Goal: Transaction & Acquisition: Purchase product/service

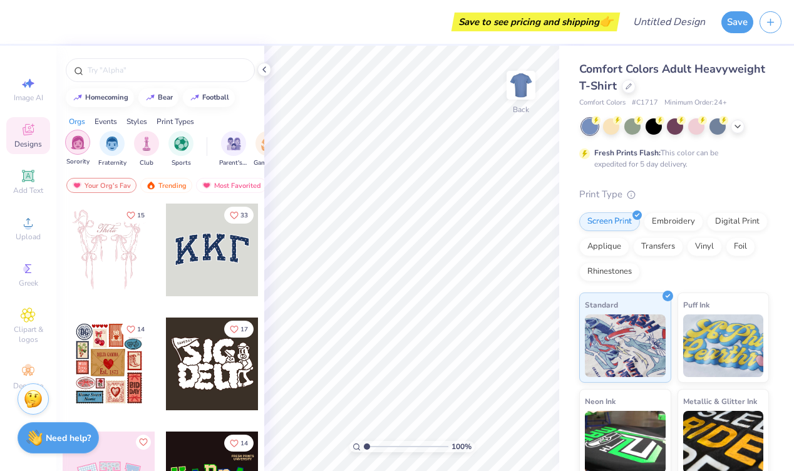
click at [78, 138] on img "filter for Sorority" at bounding box center [78, 142] width 14 height 14
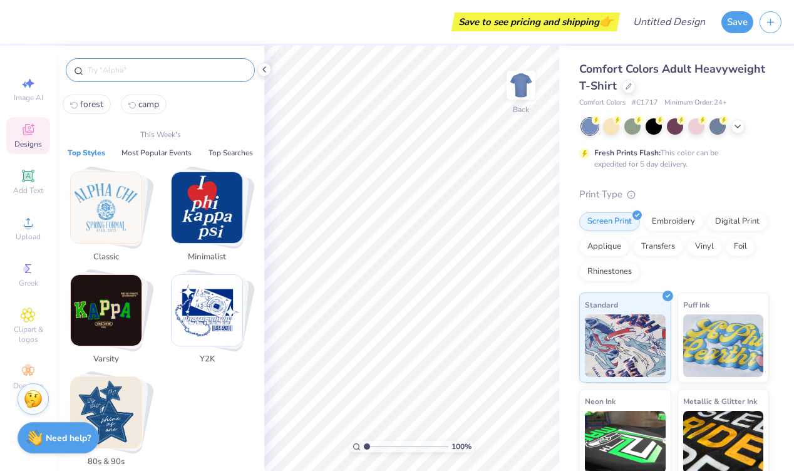
click at [126, 71] on input "text" at bounding box center [166, 70] width 160 height 13
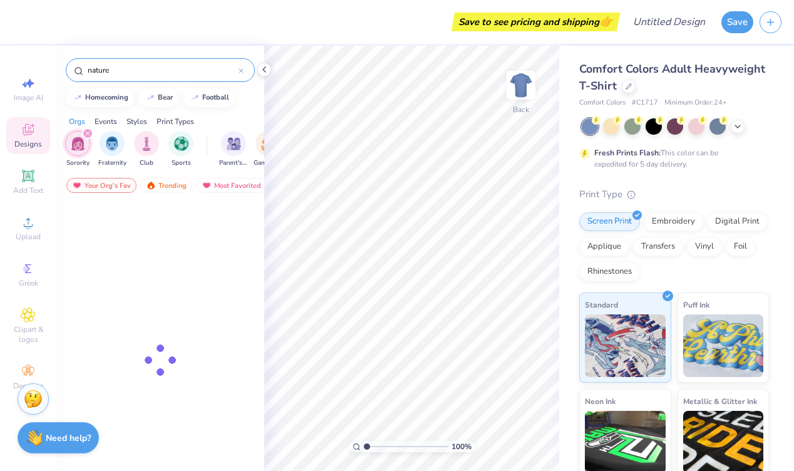
type input "nature"
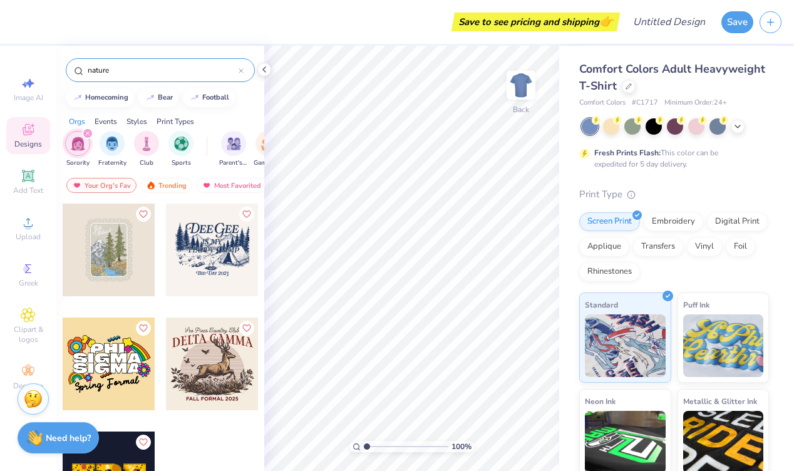
click at [120, 252] on div at bounding box center [109, 250] width 93 height 93
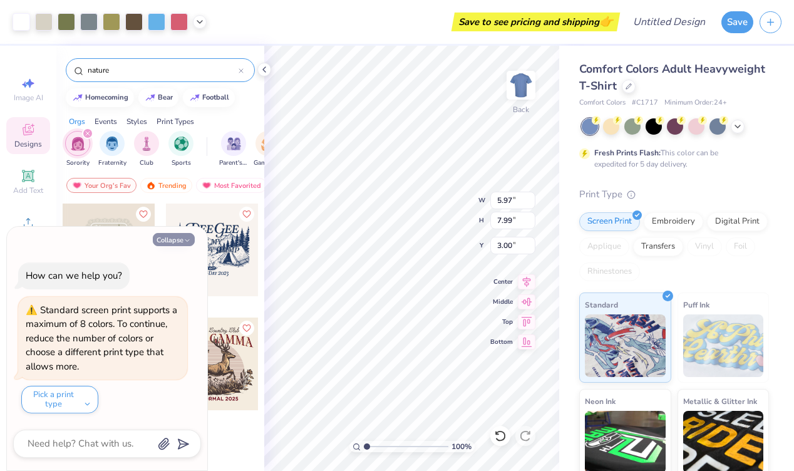
click at [172, 244] on button "Collapse" at bounding box center [174, 239] width 42 height 13
type textarea "x"
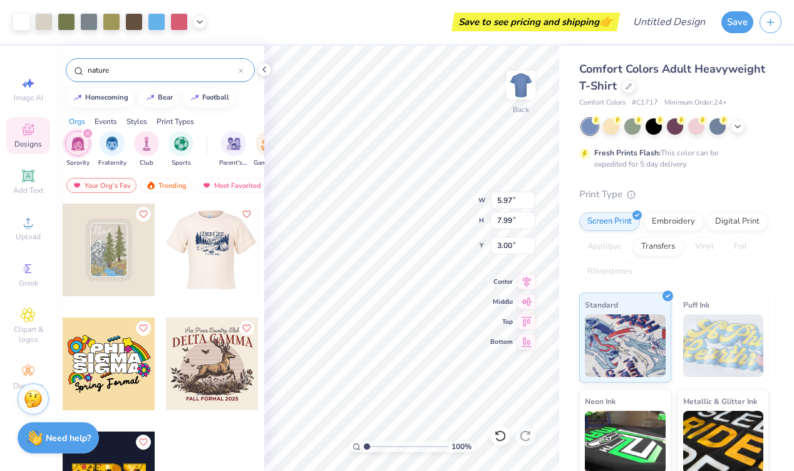
click at [201, 252] on div at bounding box center [211, 250] width 93 height 93
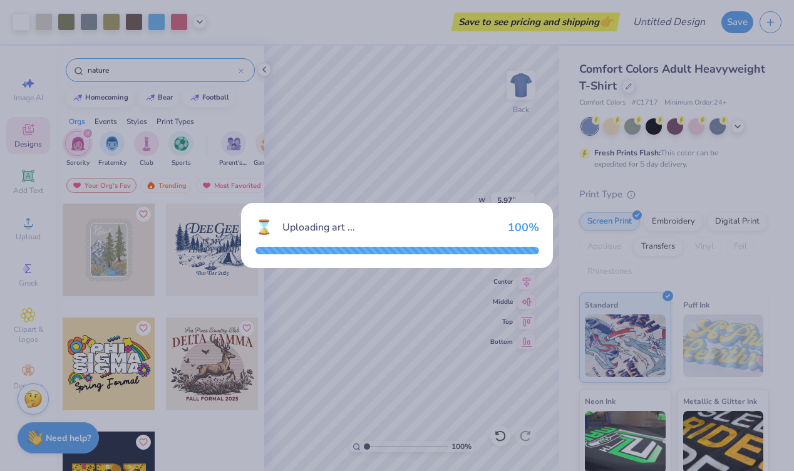
type input "11.02"
type input "7.95"
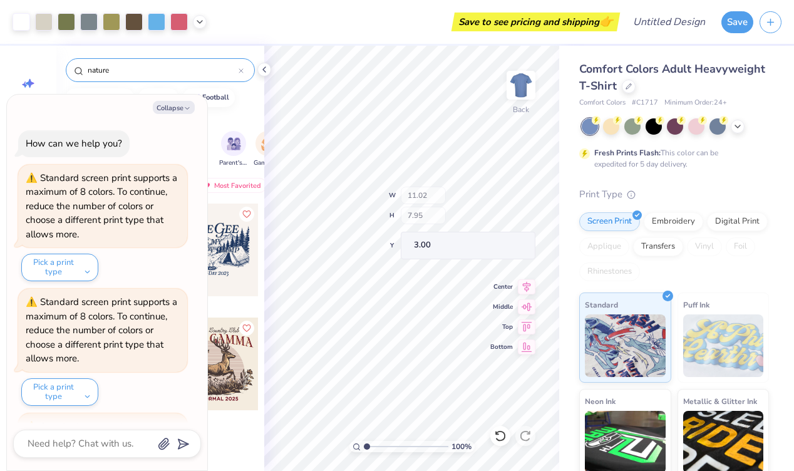
scroll to position [117, 0]
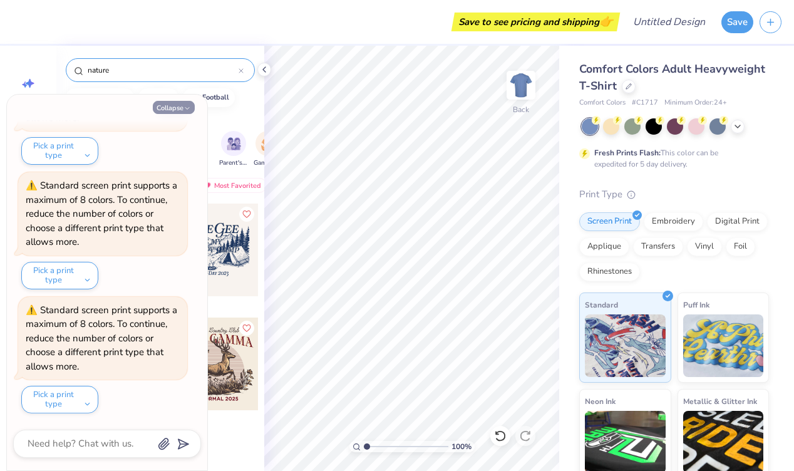
click at [184, 105] on icon "button" at bounding box center [188, 109] width 8 height 8
type textarea "x"
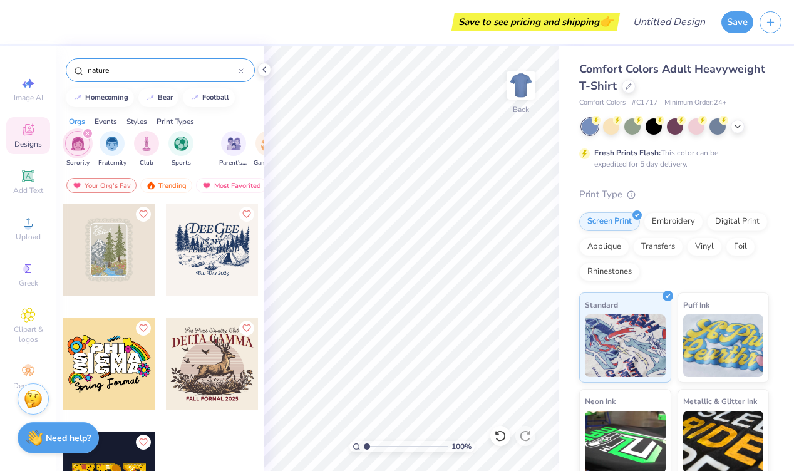
scroll to position [27, 0]
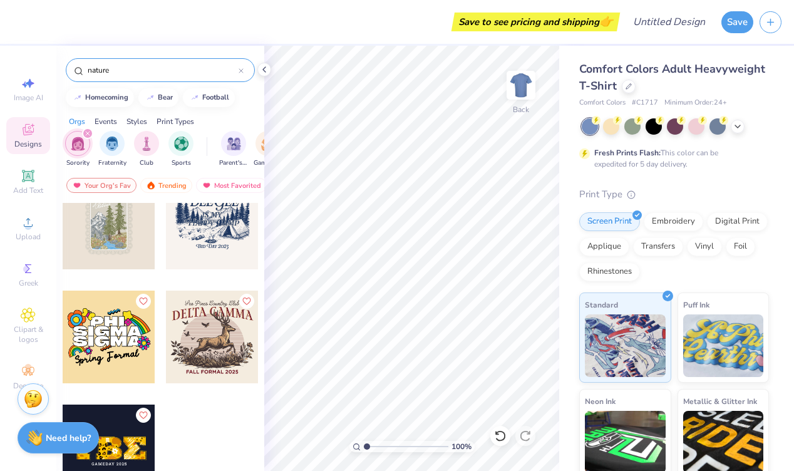
click at [85, 130] on div "filter for Sorority" at bounding box center [87, 133] width 11 height 11
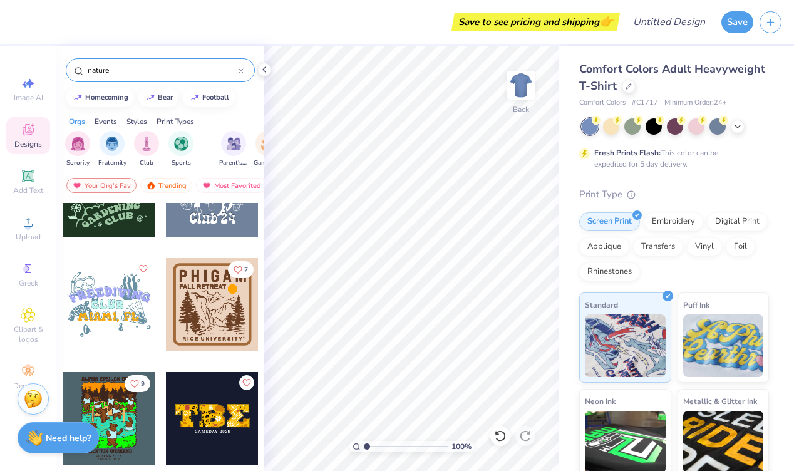
scroll to position [903, 0]
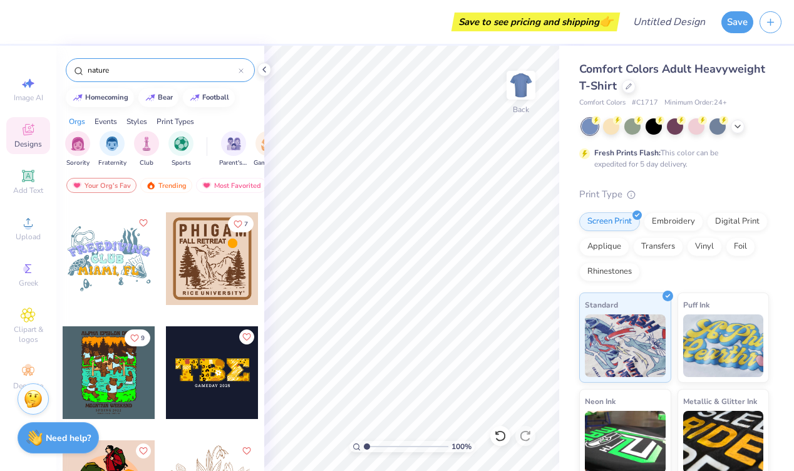
click at [204, 276] on div at bounding box center [212, 258] width 93 height 93
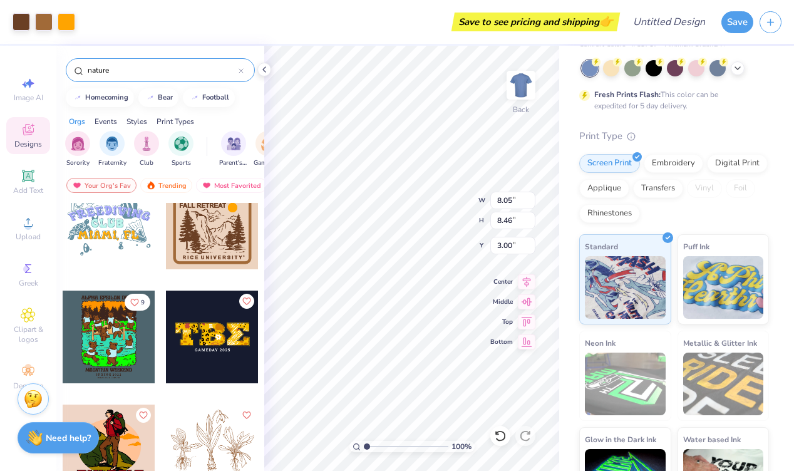
scroll to position [105, 0]
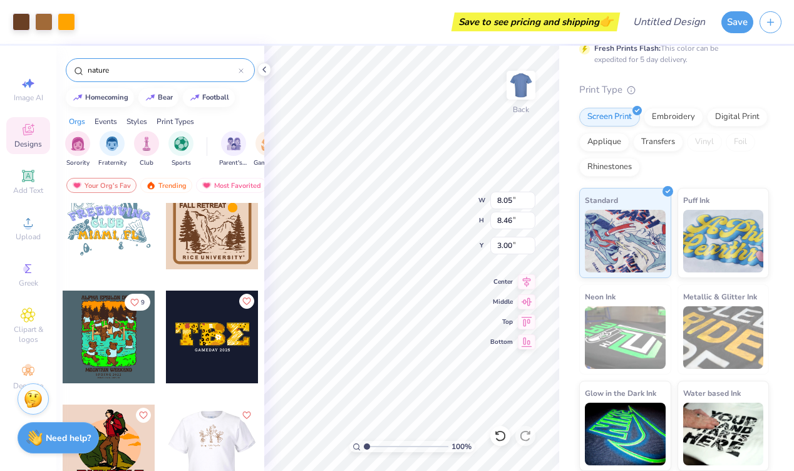
click at [211, 423] on div at bounding box center [212, 451] width 278 height 93
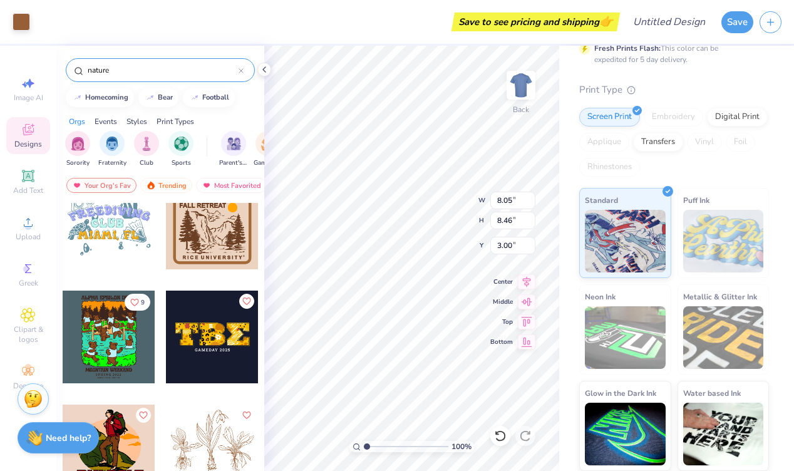
type input "8.04"
type input "7.95"
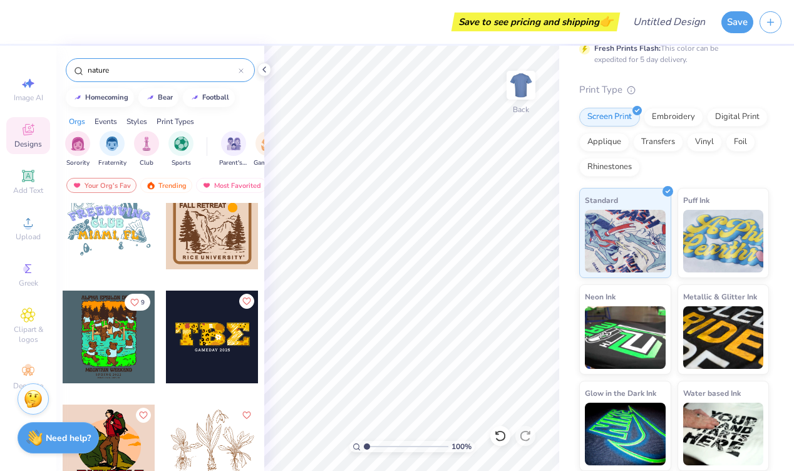
click at [211, 439] on div at bounding box center [212, 451] width 93 height 93
click at [207, 238] on div at bounding box center [212, 223] width 93 height 93
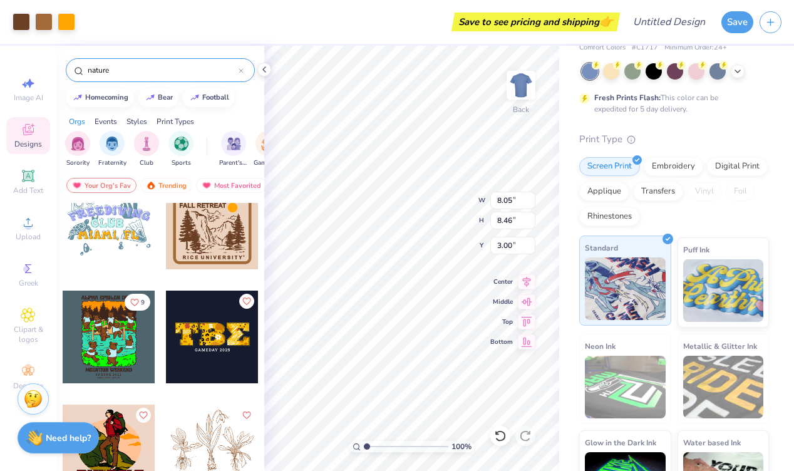
scroll to position [0, 0]
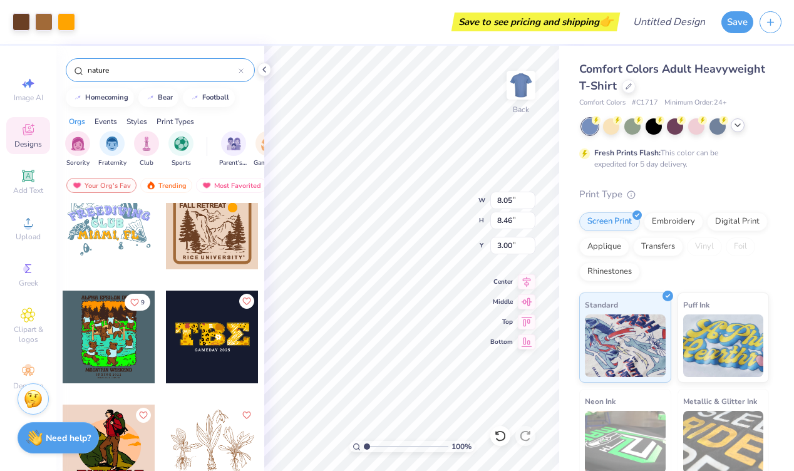
click at [737, 125] on polyline at bounding box center [738, 125] width 5 height 3
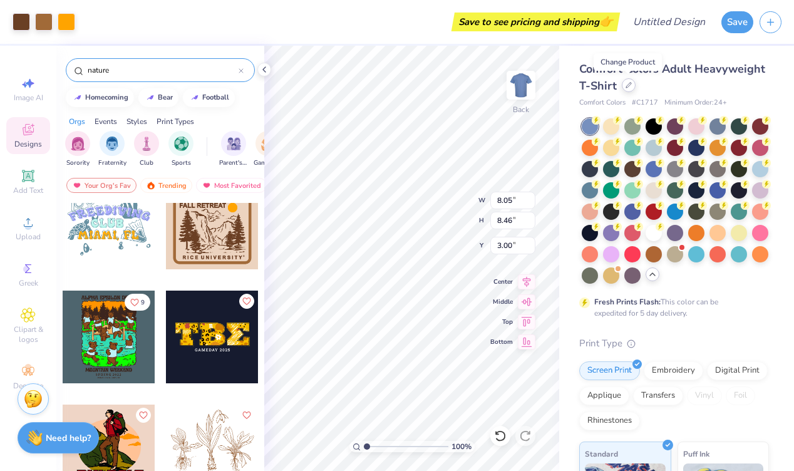
click at [628, 83] on icon at bounding box center [629, 85] width 5 height 5
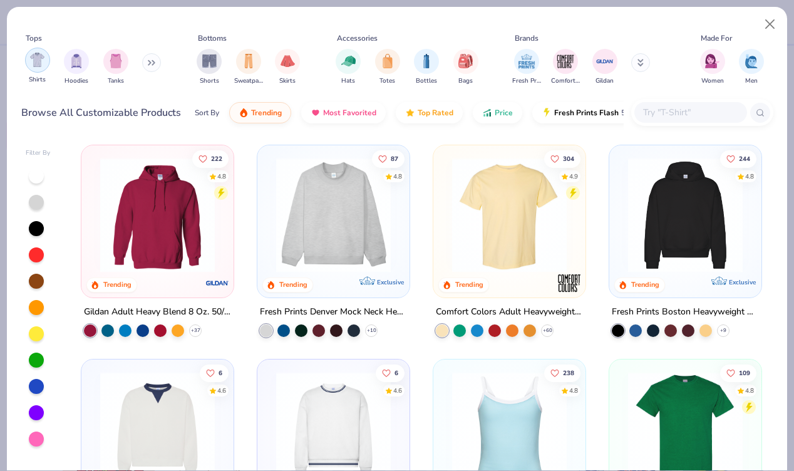
click at [43, 63] on img "filter for Shirts" at bounding box center [37, 60] width 14 height 14
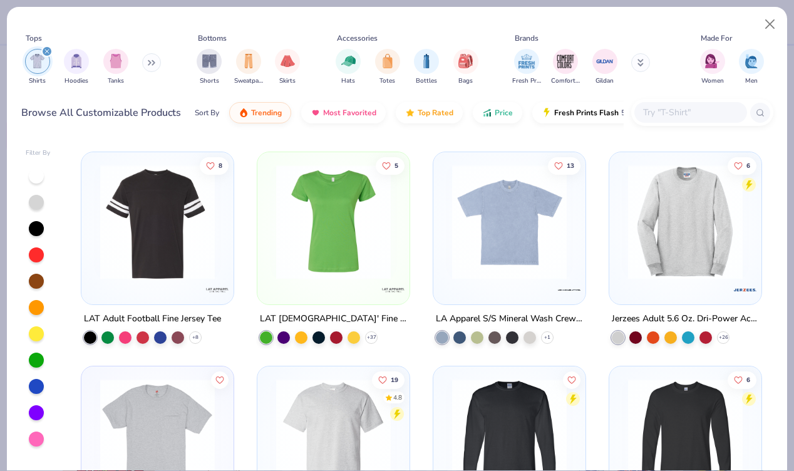
scroll to position [3190, 0]
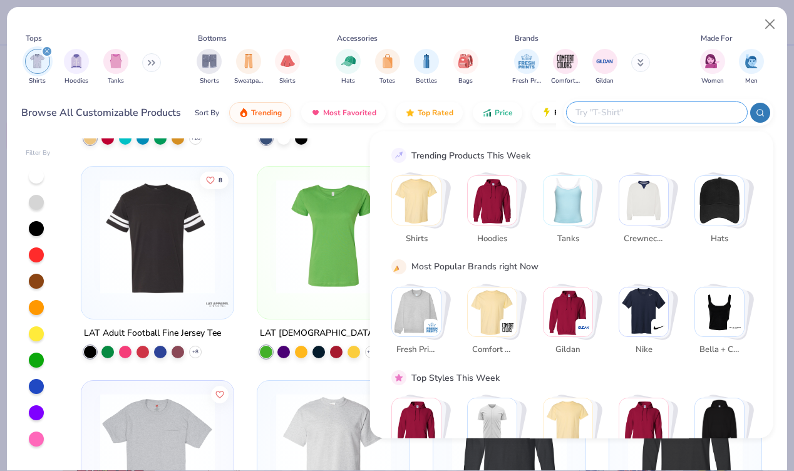
click at [674, 114] on input "text" at bounding box center [657, 112] width 164 height 14
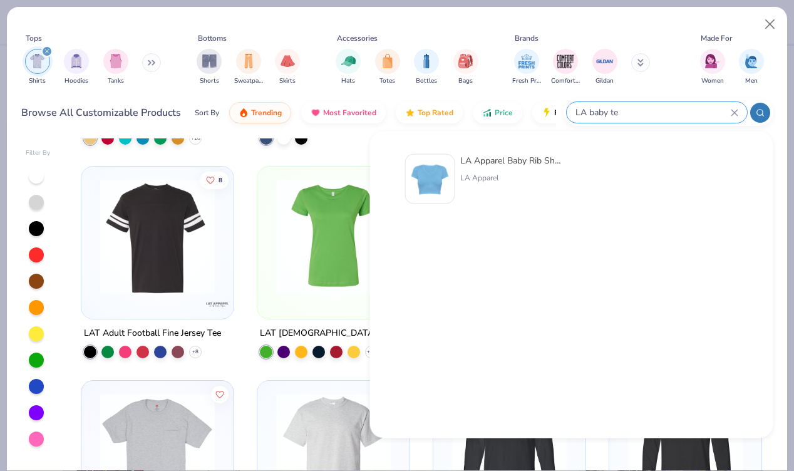
type input "LA baby tee"
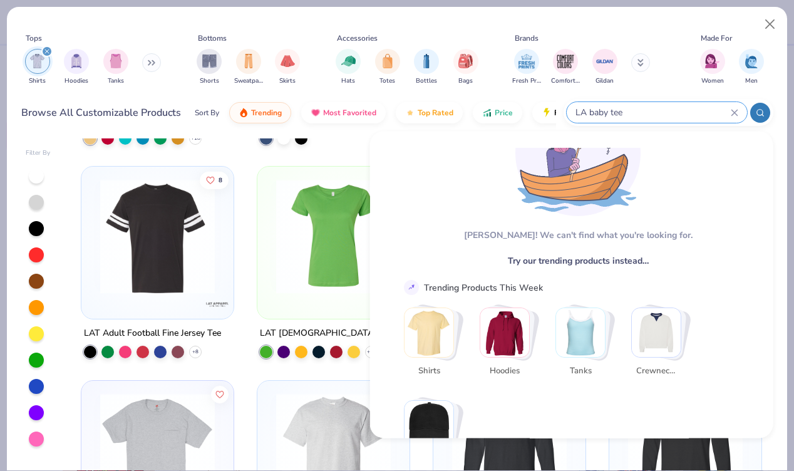
scroll to position [76, 0]
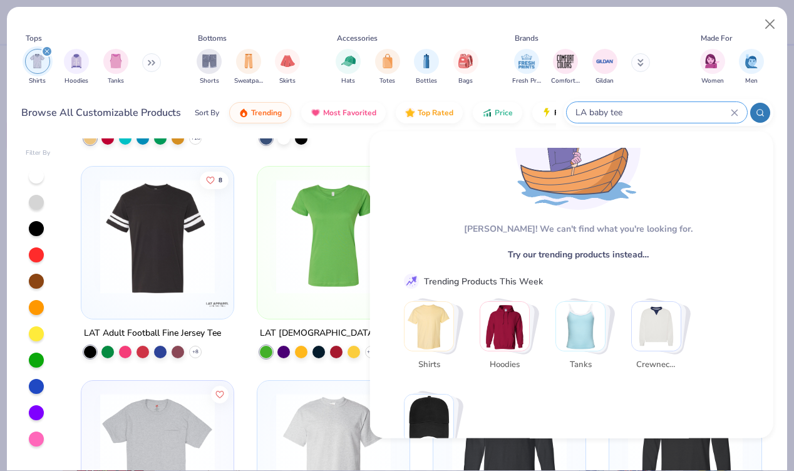
click at [732, 111] on icon at bounding box center [735, 113] width 8 height 8
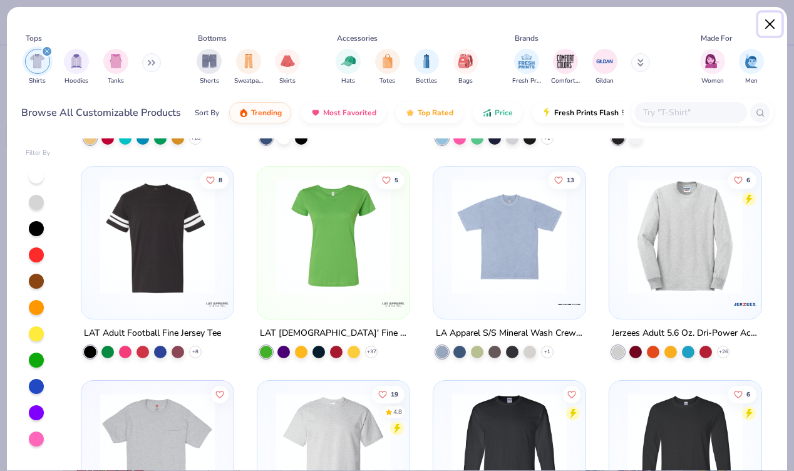
click at [772, 21] on button "Close" at bounding box center [771, 25] width 24 height 24
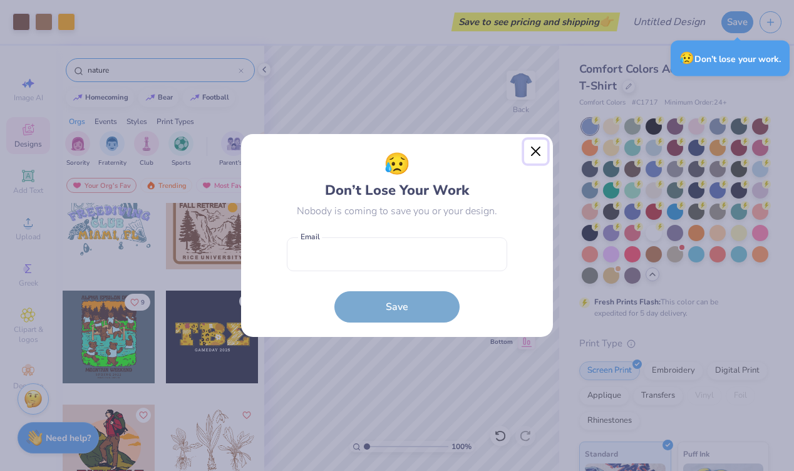
click at [535, 153] on button "Close" at bounding box center [536, 152] width 24 height 24
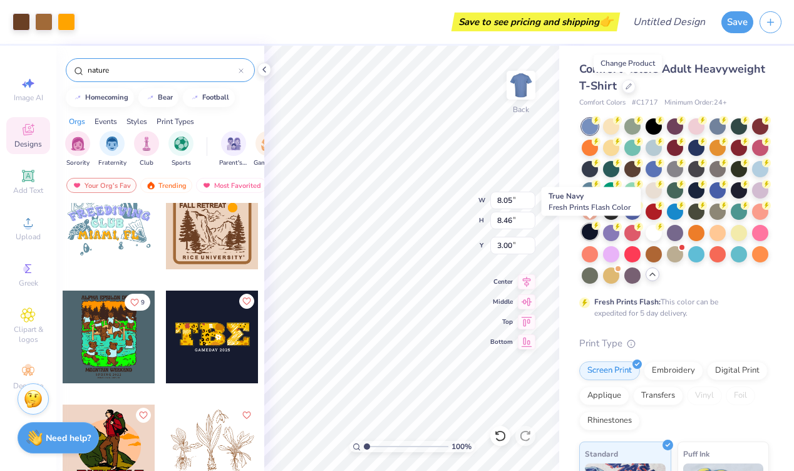
click at [591, 231] on div at bounding box center [590, 232] width 16 height 16
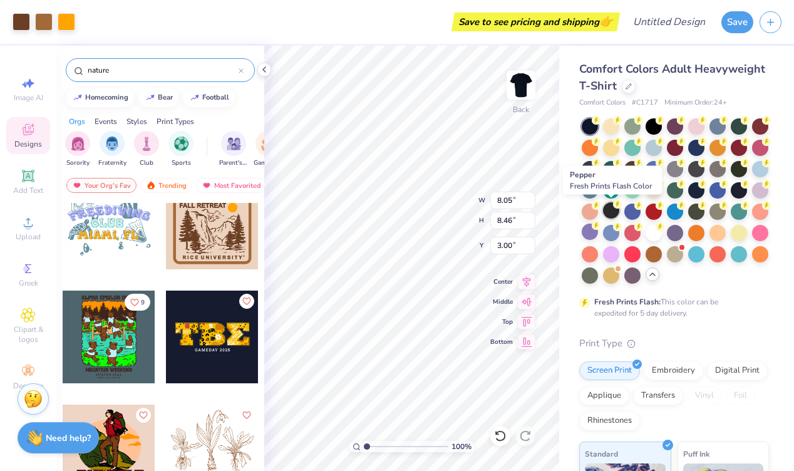
click at [609, 211] on div at bounding box center [611, 210] width 16 height 16
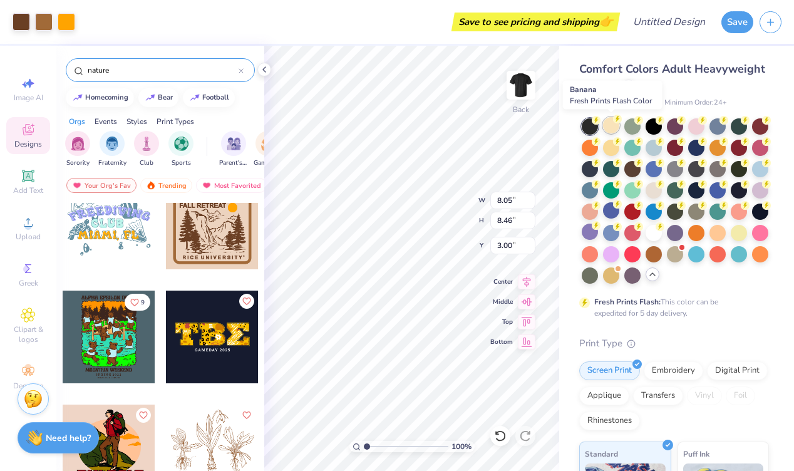
click at [607, 126] on div at bounding box center [611, 125] width 16 height 16
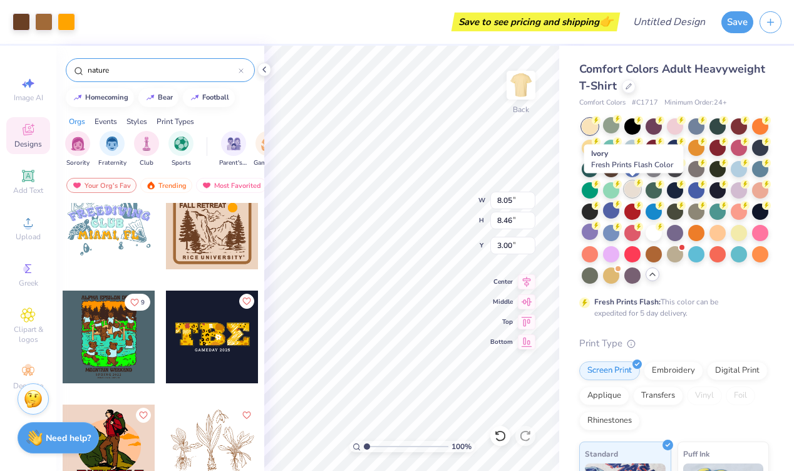
click at [632, 190] on div at bounding box center [633, 189] width 16 height 16
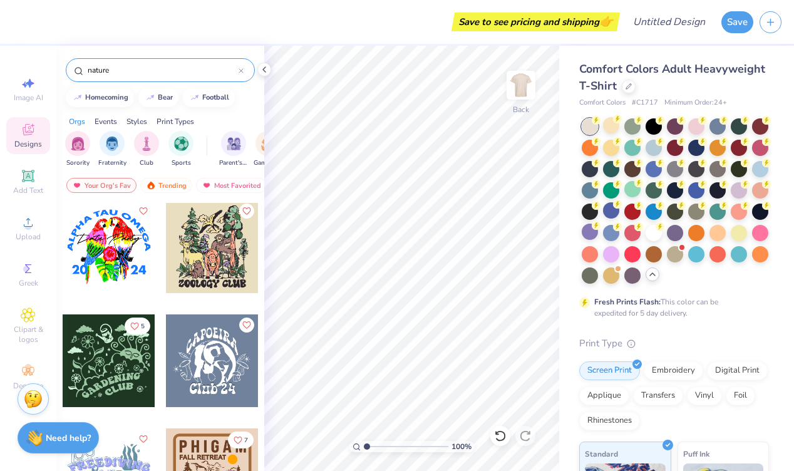
scroll to position [681, 0]
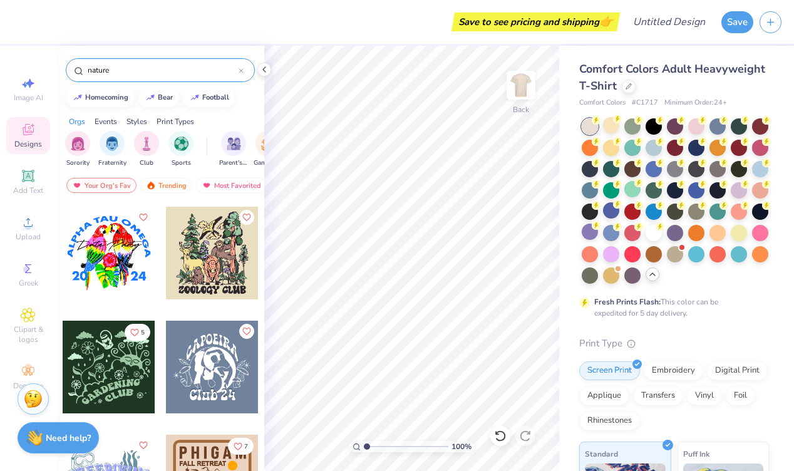
click at [204, 247] on div at bounding box center [212, 253] width 93 height 93
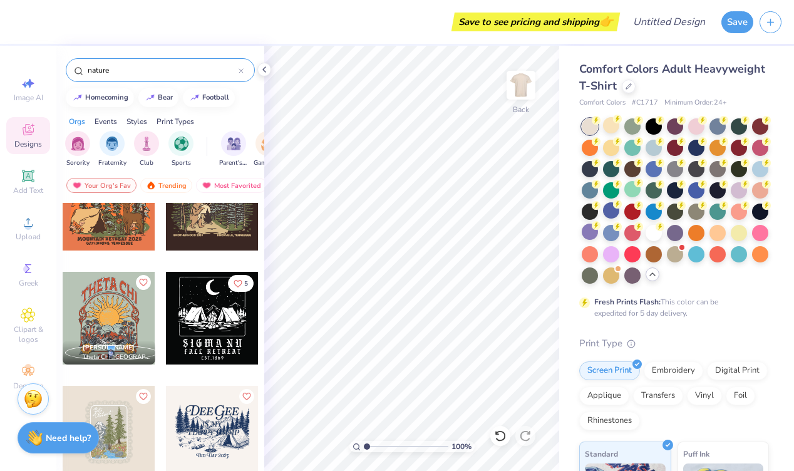
scroll to position [46, 0]
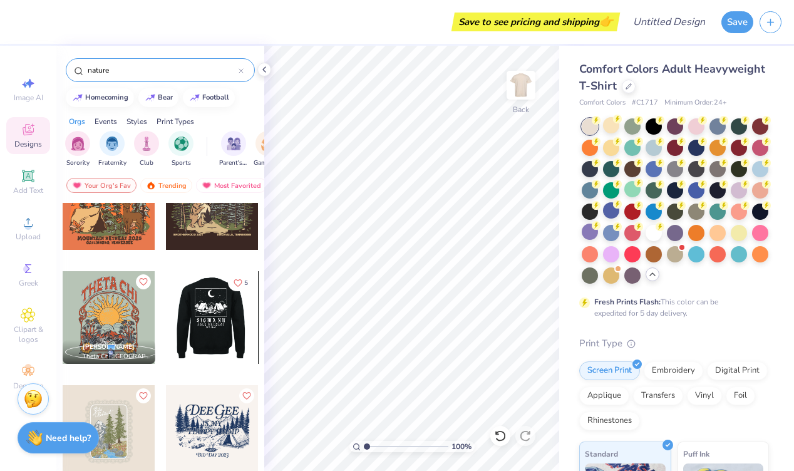
click at [166, 339] on div at bounding box center [119, 317] width 93 height 93
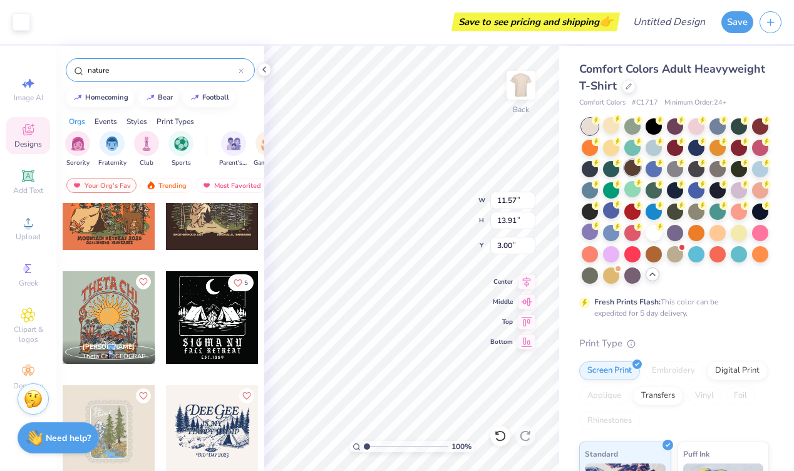
click at [634, 168] on div at bounding box center [633, 168] width 16 height 16
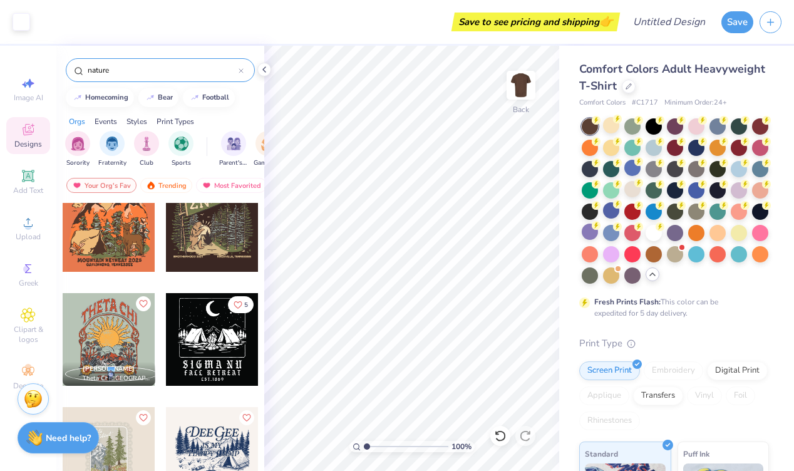
scroll to position [0, 0]
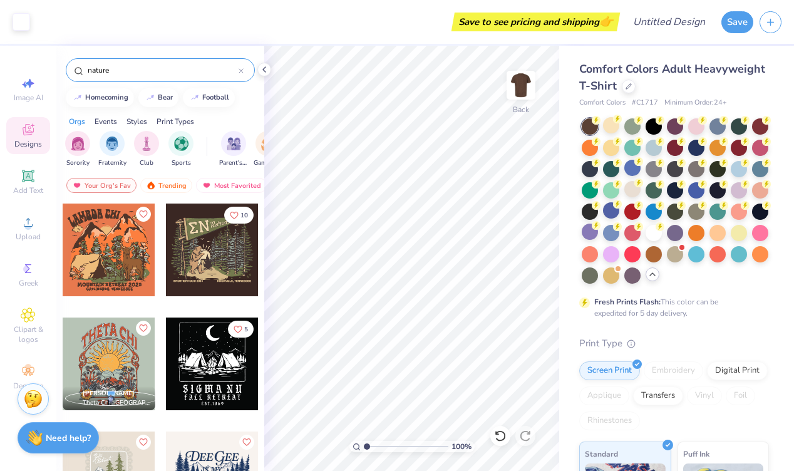
click at [136, 119] on div "Styles" at bounding box center [137, 121] width 21 height 11
click at [107, 120] on div "Events" at bounding box center [106, 121] width 23 height 11
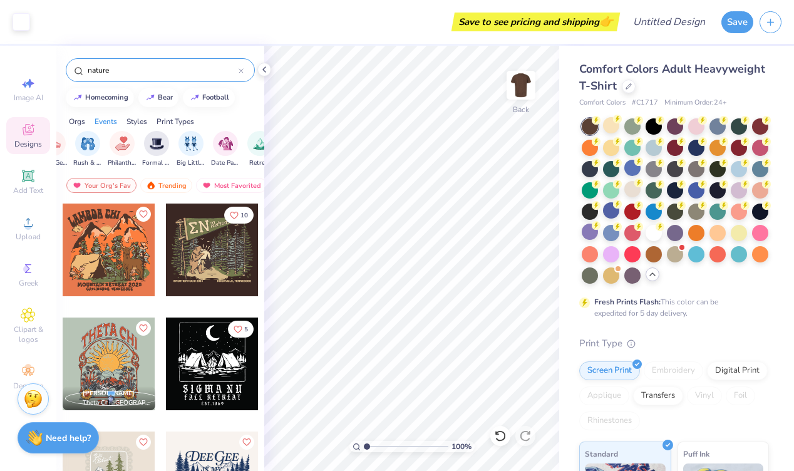
scroll to position [0, 156]
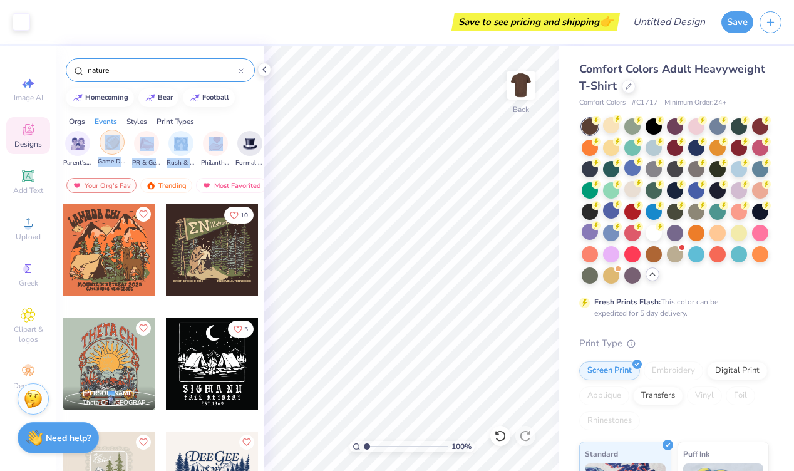
drag, startPoint x: 200, startPoint y: 145, endPoint x: 116, endPoint y: 140, distance: 84.7
click at [116, 140] on div "Parent's Weekend Game Day PR & General Rush & Bid Philanthropy Formal & Semi Bi…" at bounding box center [308, 149] width 487 height 37
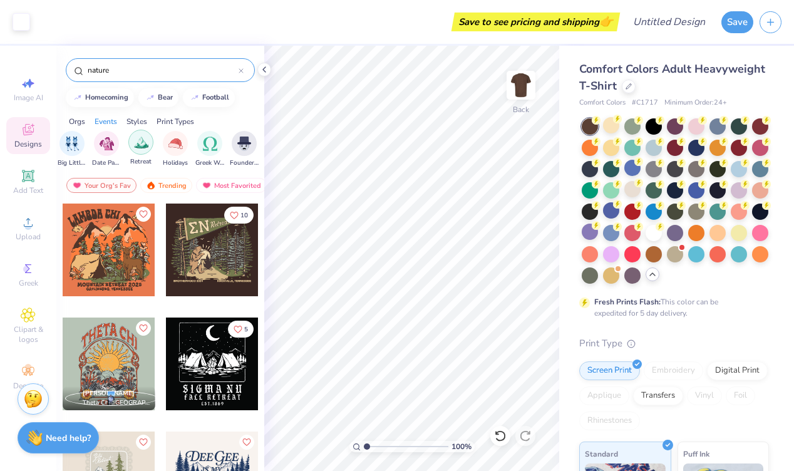
click at [140, 142] on img "filter for Retreat" at bounding box center [141, 142] width 14 height 14
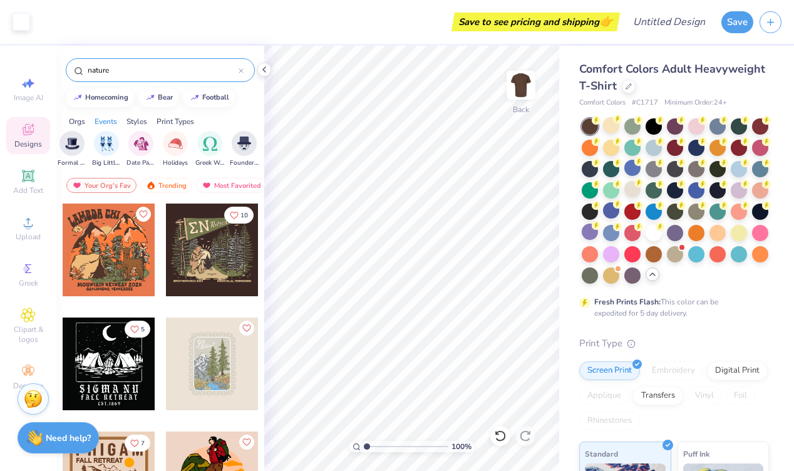
scroll to position [27, 0]
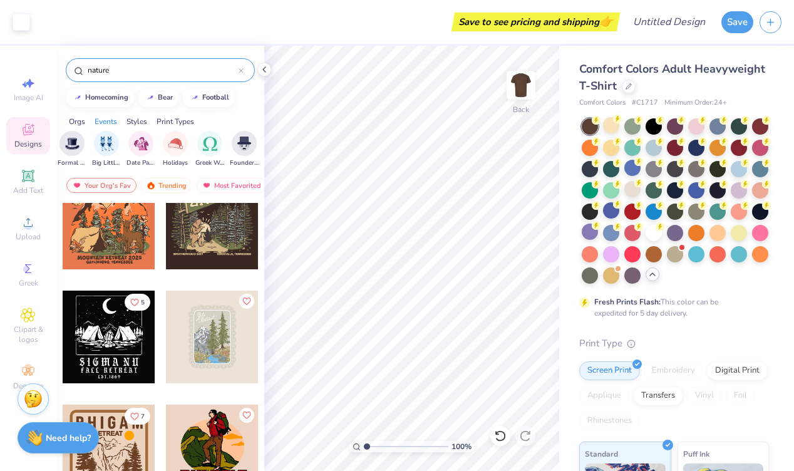
click at [242, 70] on icon at bounding box center [241, 70] width 5 height 5
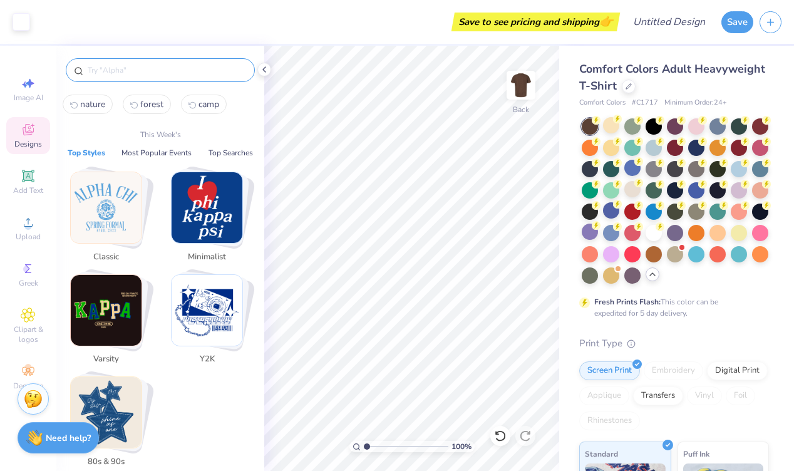
click at [106, 72] on input "text" at bounding box center [166, 70] width 160 height 13
click at [159, 152] on button "Most Popular Events" at bounding box center [157, 153] width 78 height 13
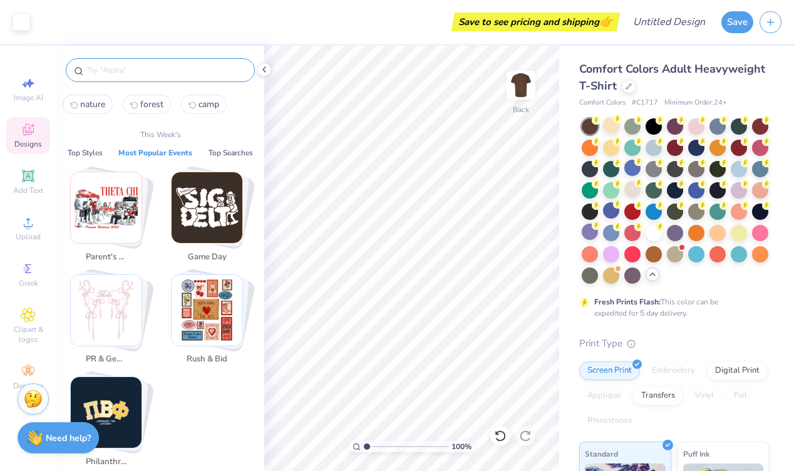
click at [207, 211] on img "Stack Card Button Game Day" at bounding box center [207, 207] width 71 height 71
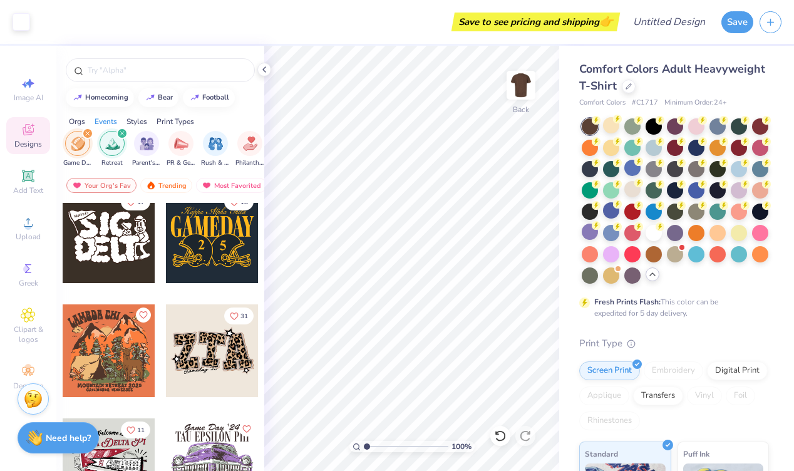
scroll to position [0, 0]
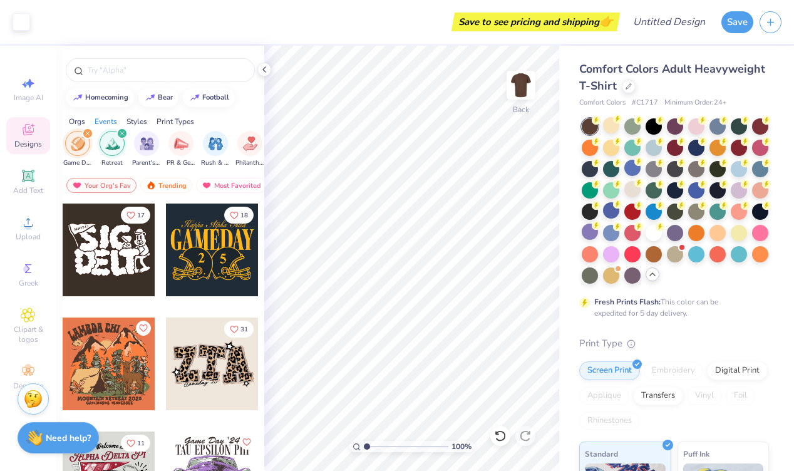
click at [115, 263] on div at bounding box center [109, 250] width 93 height 93
type input "11.57"
type input "13.91"
type input "3.00"
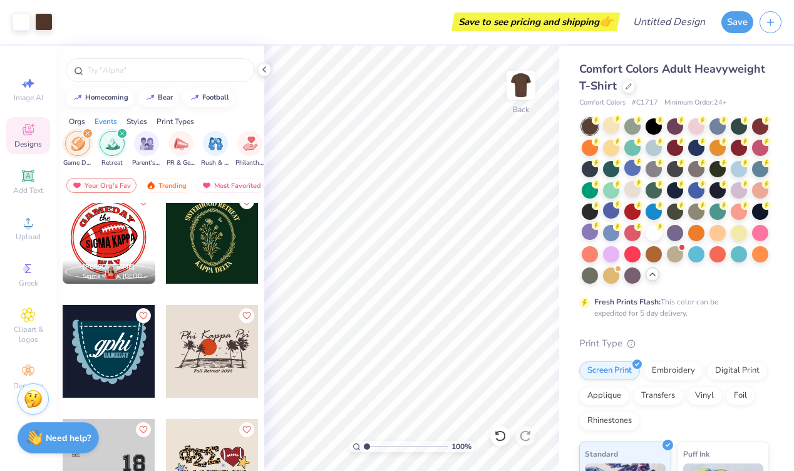
scroll to position [1696, 0]
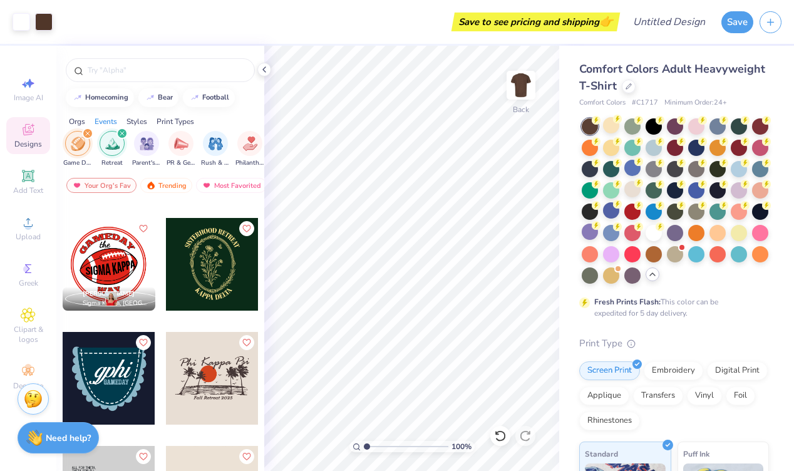
click at [204, 288] on div at bounding box center [212, 264] width 93 height 93
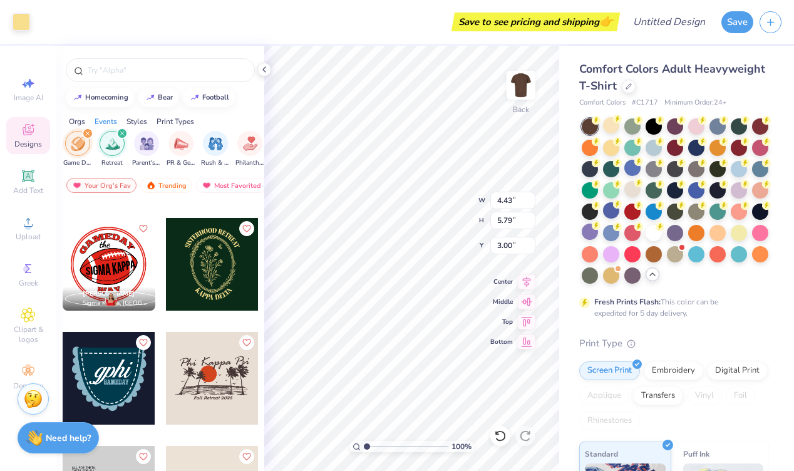
type input "8.01"
type input "5.29"
type input "6.87"
type input "8.98"
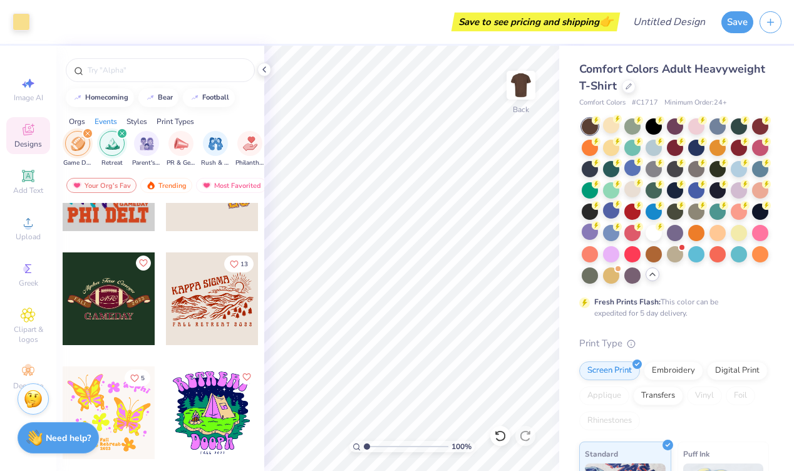
scroll to position [3069, 0]
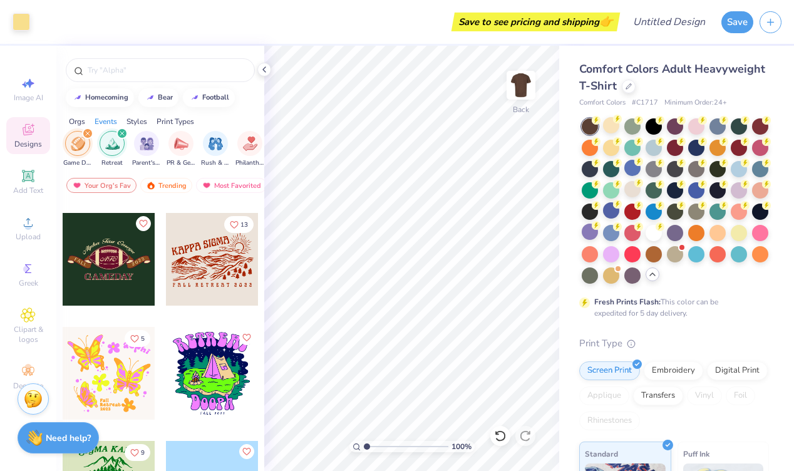
click at [205, 271] on div at bounding box center [212, 259] width 93 height 93
type input "6.87"
type input "8.98"
click at [632, 188] on div at bounding box center [633, 189] width 16 height 16
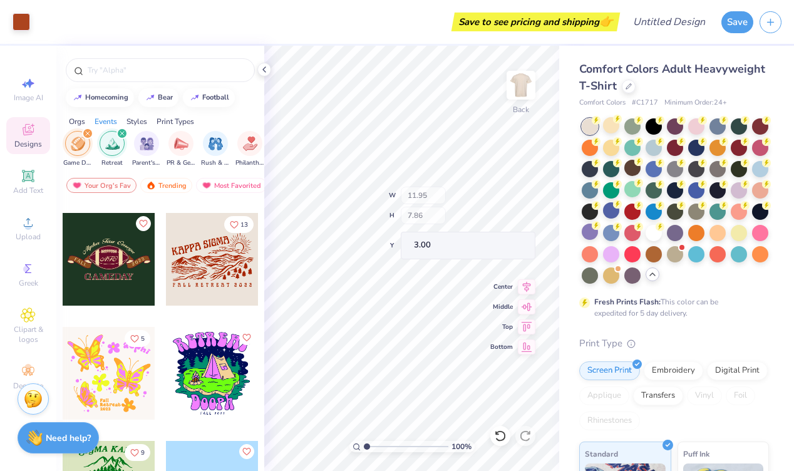
type input "3.00"
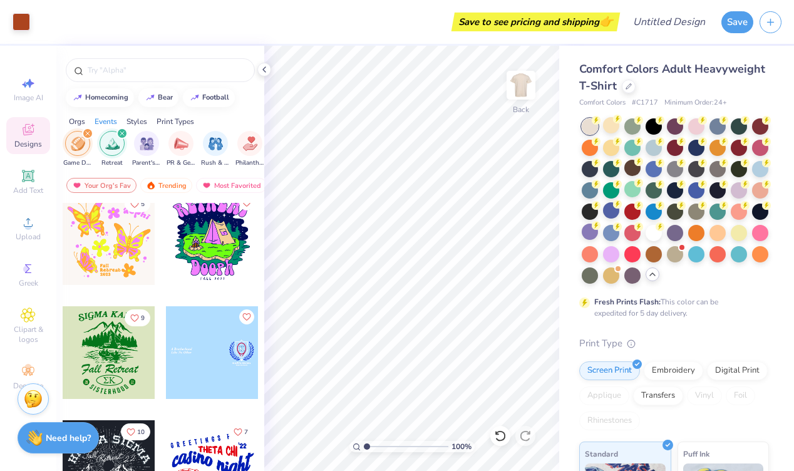
scroll to position [3253, 0]
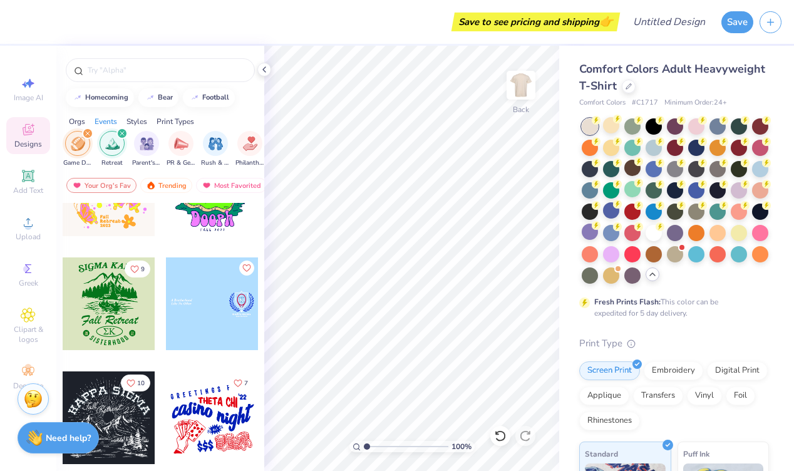
click at [120, 307] on div at bounding box center [109, 303] width 93 height 93
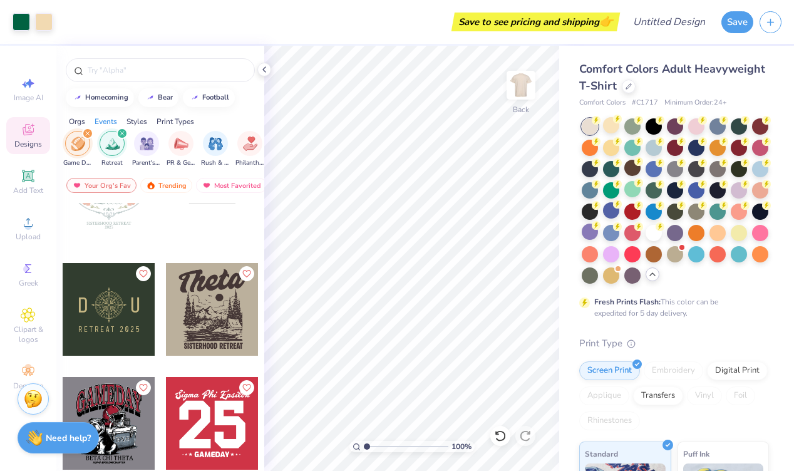
scroll to position [4978, 0]
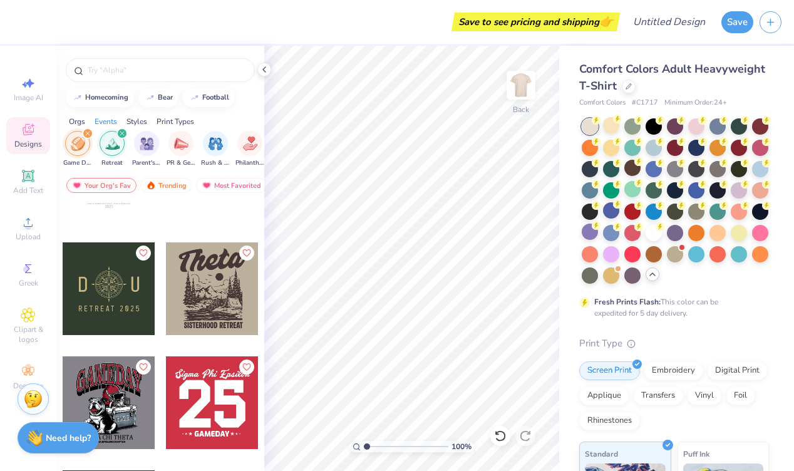
click at [184, 289] on div at bounding box center [212, 288] width 93 height 93
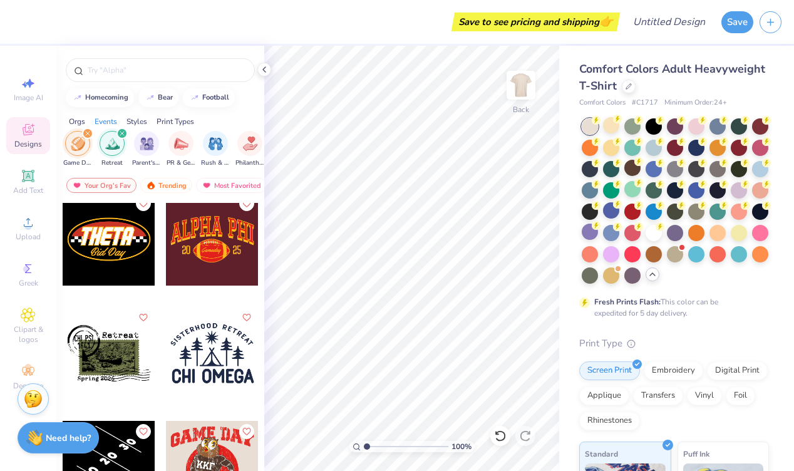
scroll to position [8143, 0]
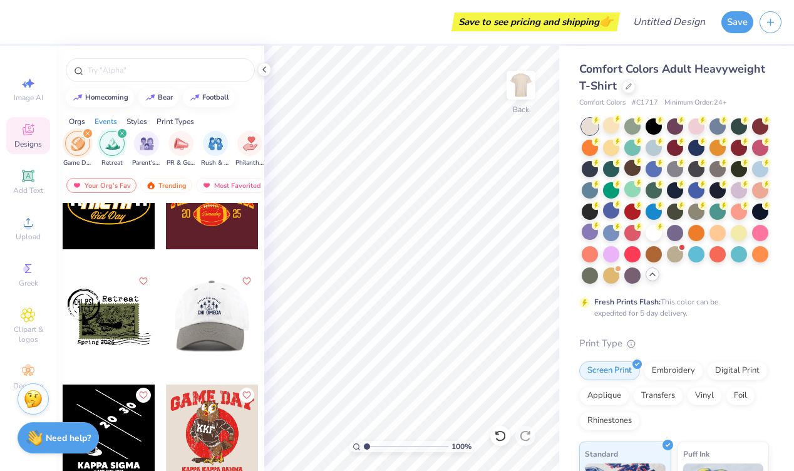
click at [197, 315] on div at bounding box center [212, 317] width 278 height 93
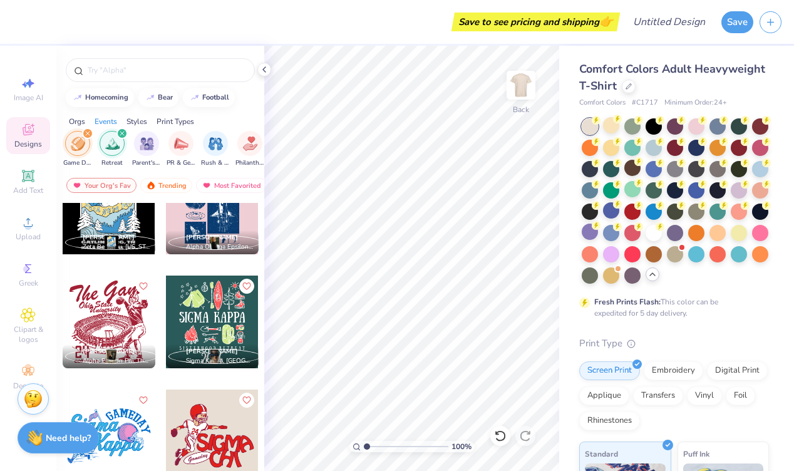
scroll to position [10623, 0]
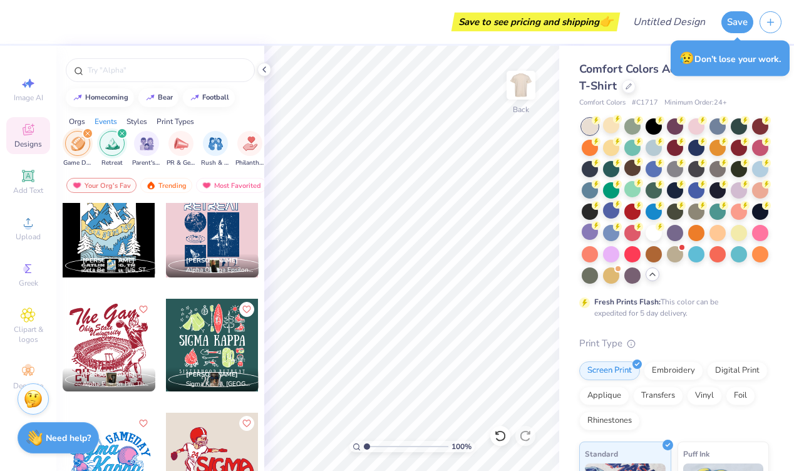
click at [191, 331] on div at bounding box center [212, 345] width 93 height 93
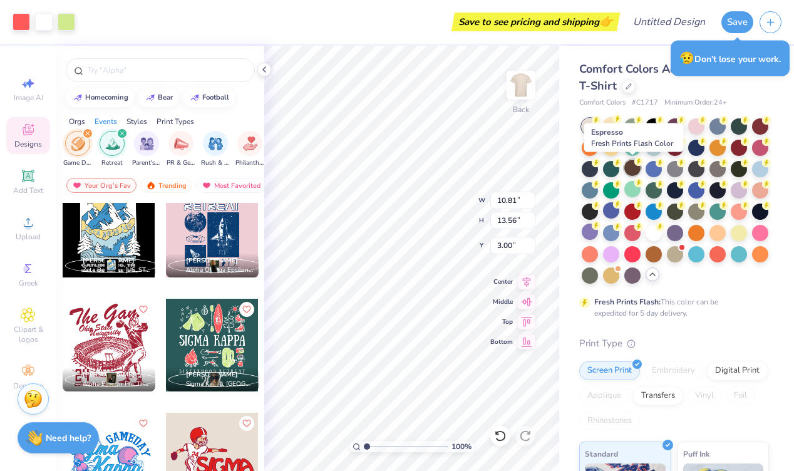
click at [633, 163] on div at bounding box center [633, 168] width 16 height 16
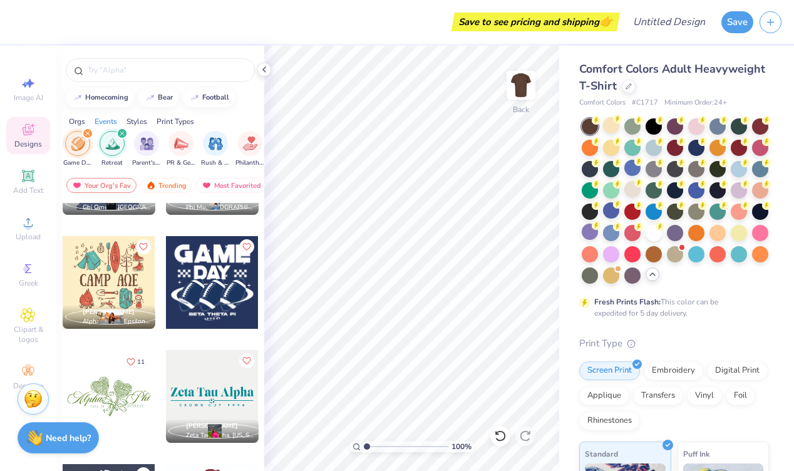
scroll to position [11596, 0]
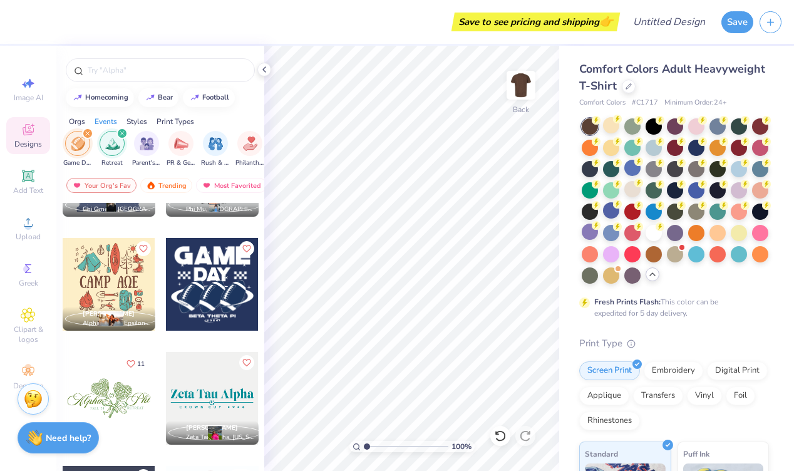
click at [125, 285] on div at bounding box center [109, 284] width 93 height 93
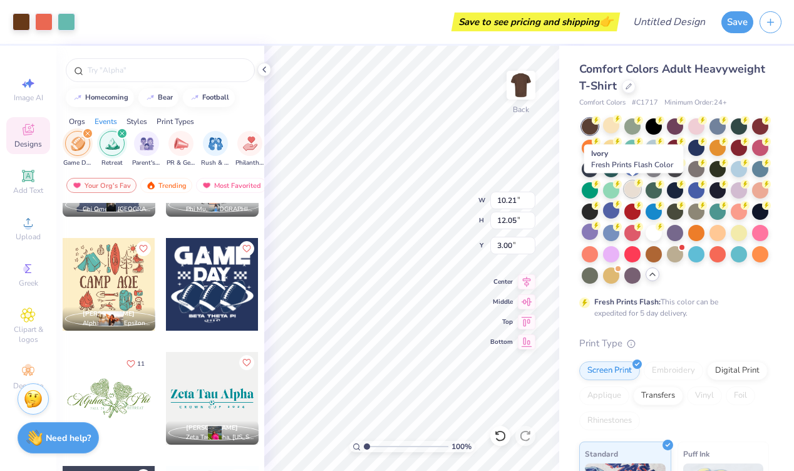
click at [629, 187] on div at bounding box center [633, 189] width 16 height 16
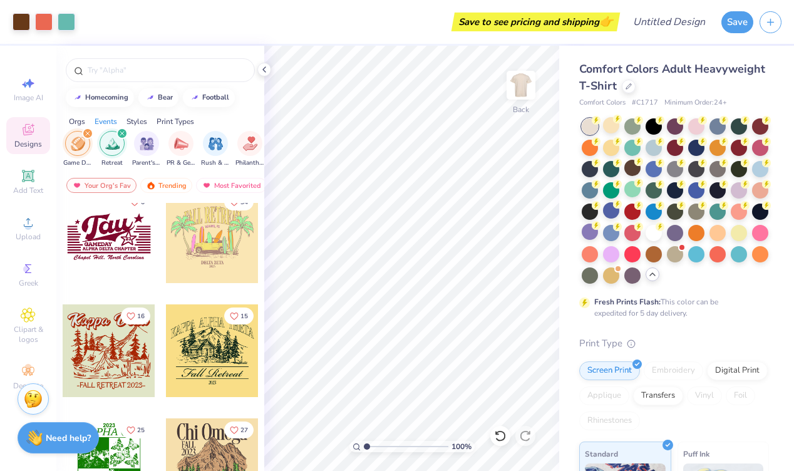
scroll to position [12204, 0]
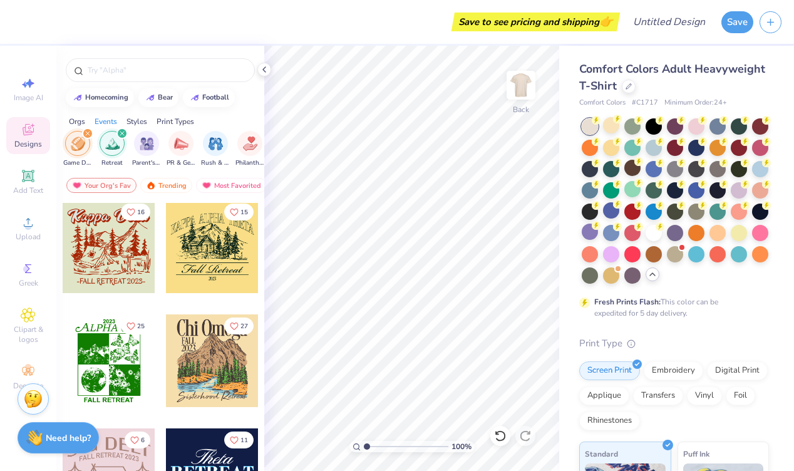
click at [204, 247] on div at bounding box center [212, 246] width 93 height 93
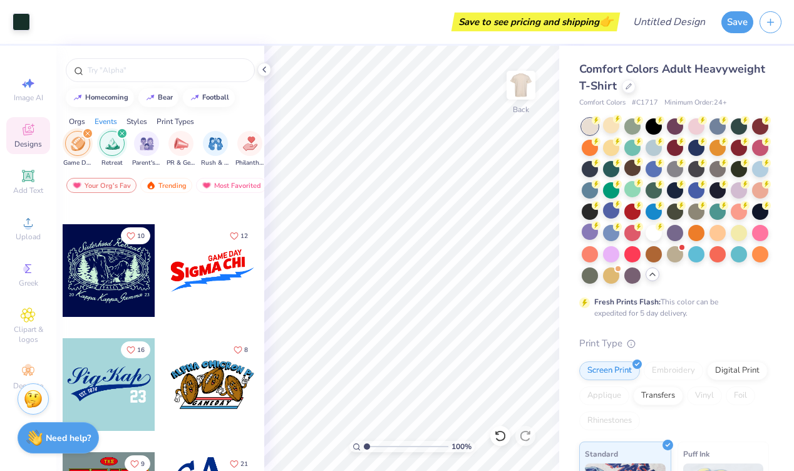
scroll to position [13207, 0]
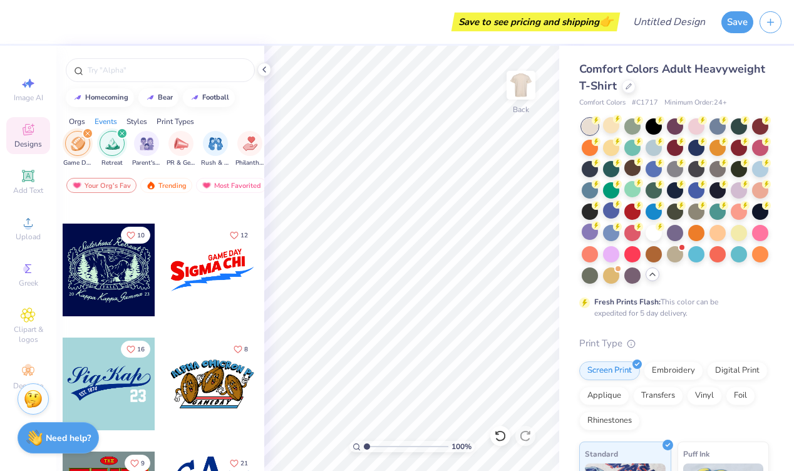
click at [120, 271] on div at bounding box center [109, 270] width 93 height 93
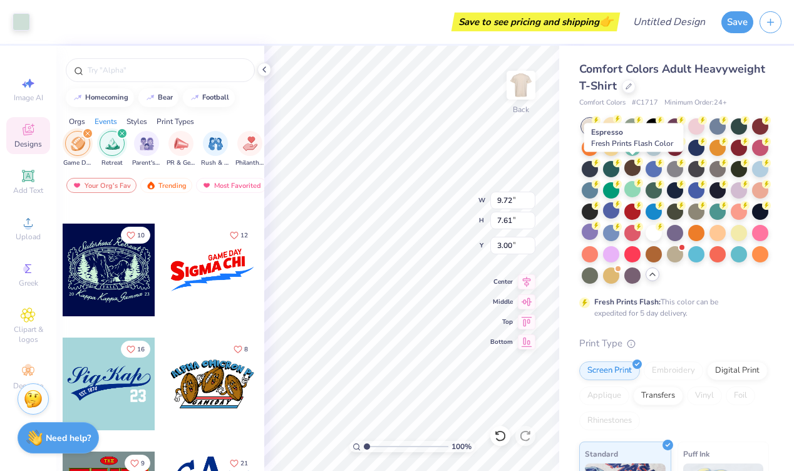
click at [631, 169] on div at bounding box center [633, 168] width 16 height 16
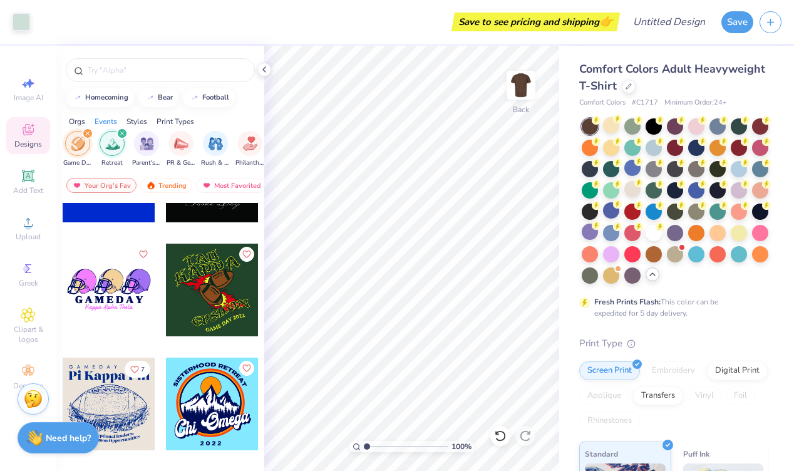
scroll to position [16385, 0]
